Goal: Obtain resource: Obtain resource

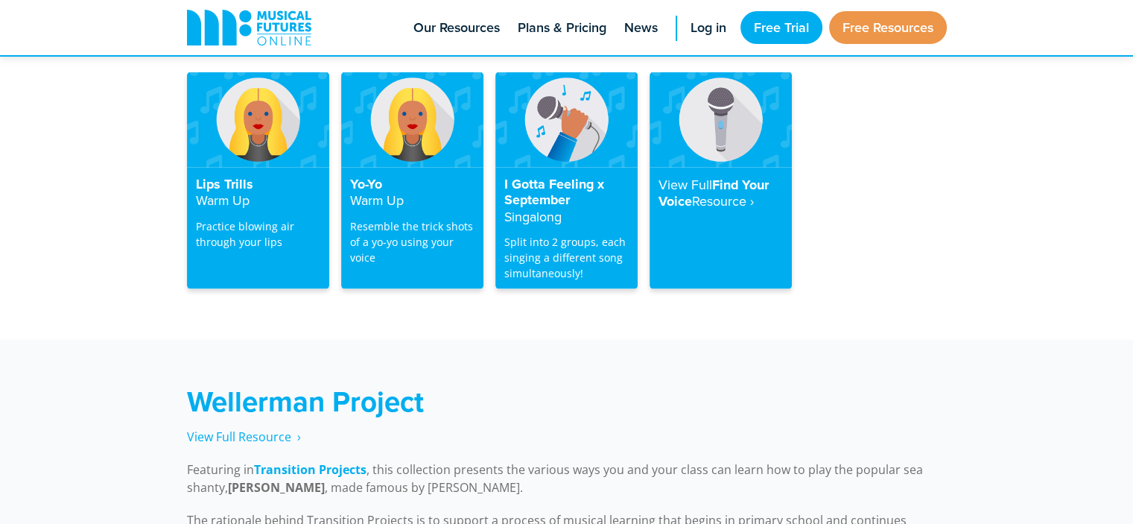
scroll to position [3035, 0]
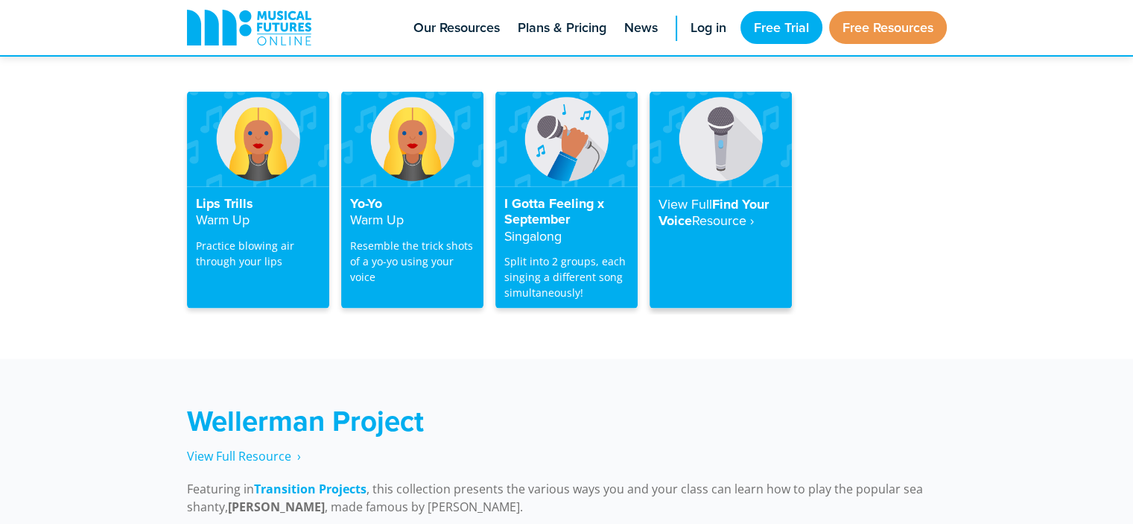
click at [736, 196] on h4 "View Full Find Your Voice Resource‎ ›" at bounding box center [721, 213] width 124 height 34
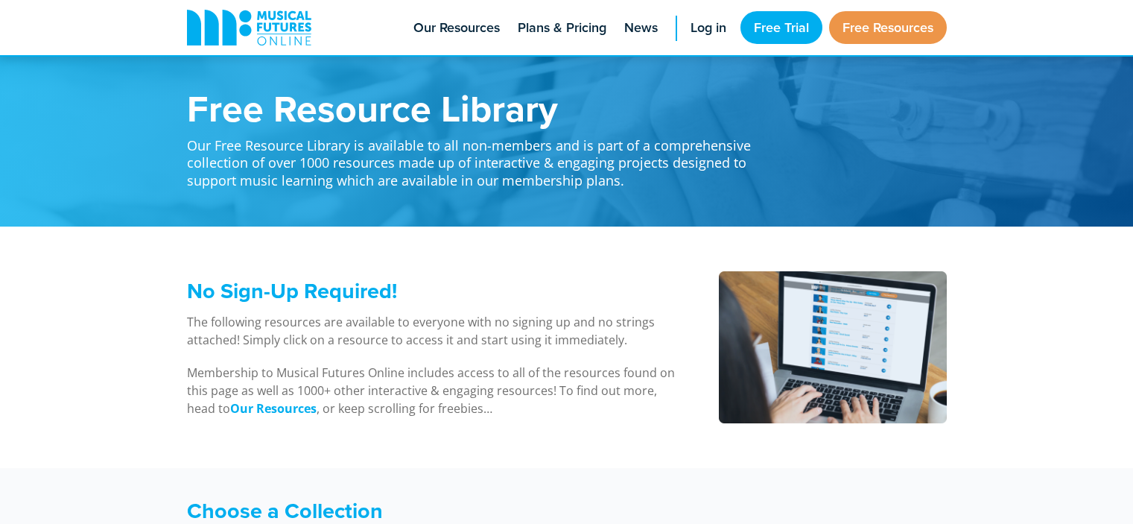
scroll to position [3034, 0]
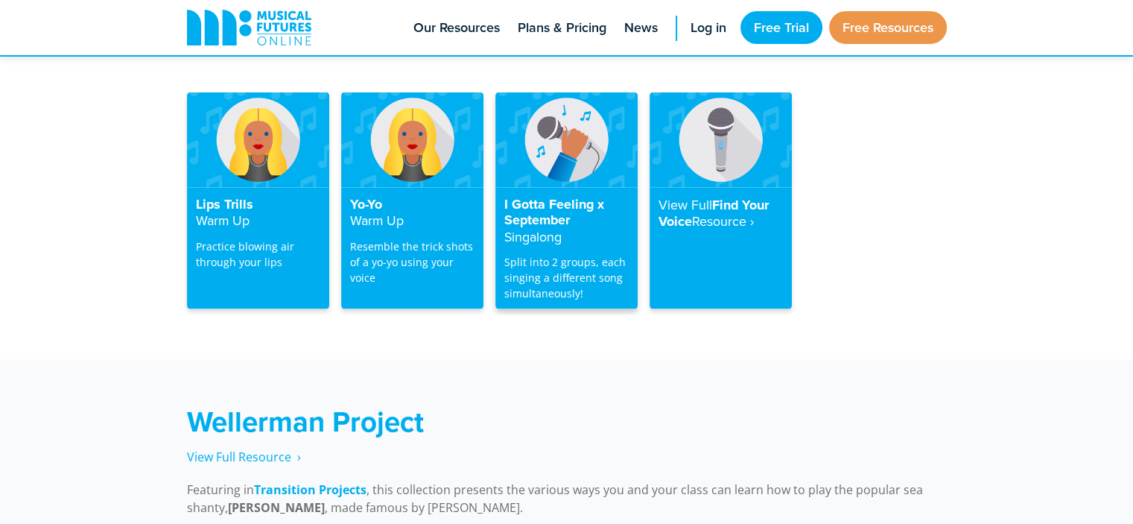
click at [545, 197] on h4 "I Gotta Feeling x September Singalong" at bounding box center [566, 221] width 124 height 49
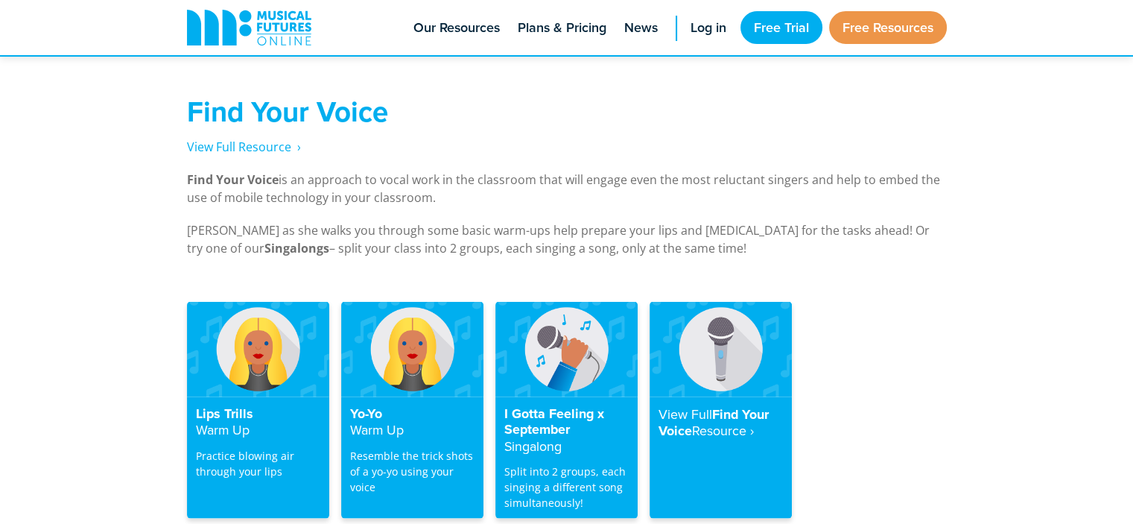
scroll to position [2807, 0]
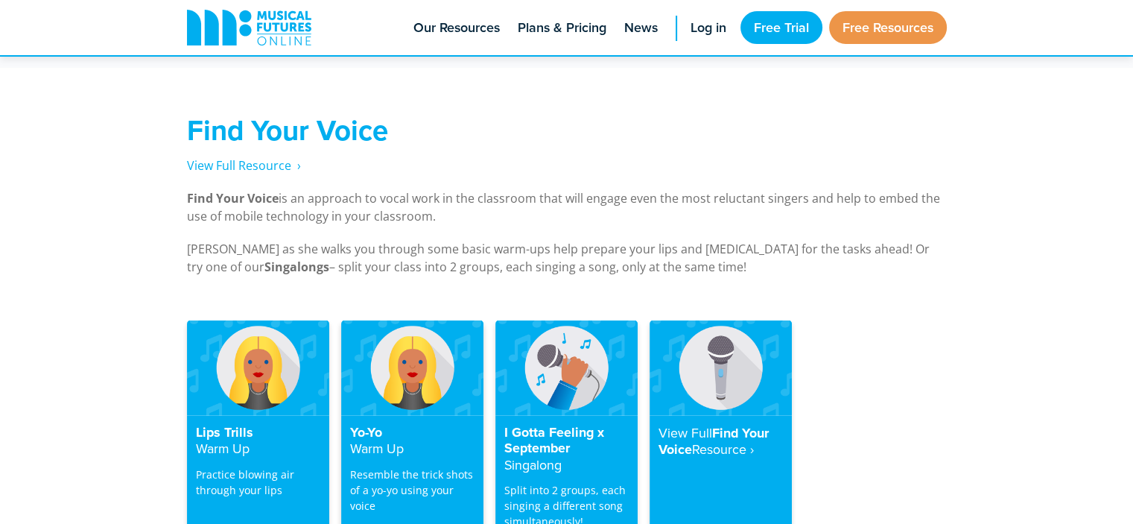
click at [415, 466] on p "Resemble the trick shots of a yo-yo using your voice" at bounding box center [412, 489] width 124 height 47
click at [381, 438] on strong "Warm Up" at bounding box center [377, 447] width 54 height 19
